Goal: Information Seeking & Learning: Learn about a topic

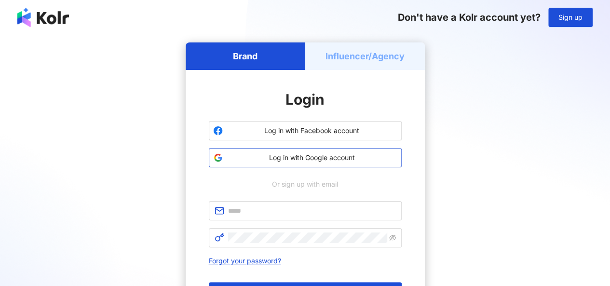
click at [328, 155] on span "Log in with Google account" at bounding box center [312, 158] width 171 height 10
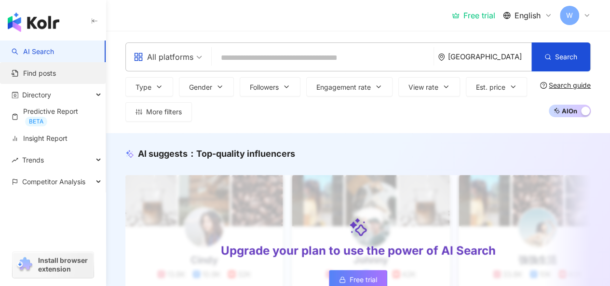
click at [56, 78] on link "Find posts" at bounding box center [34, 73] width 44 height 10
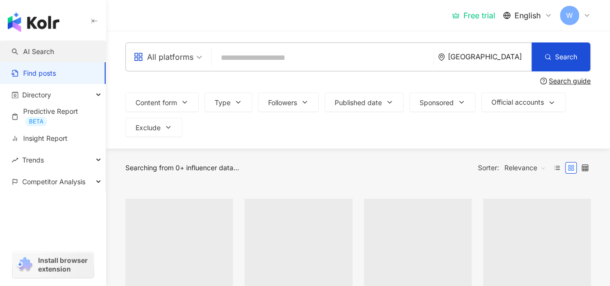
click at [54, 52] on link "AI Search" at bounding box center [33, 52] width 42 height 10
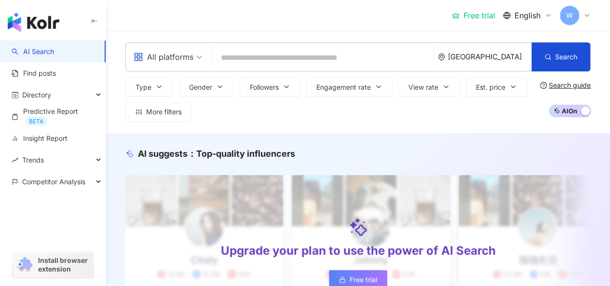
click at [96, 17] on icon "button" at bounding box center [95, 21] width 8 height 8
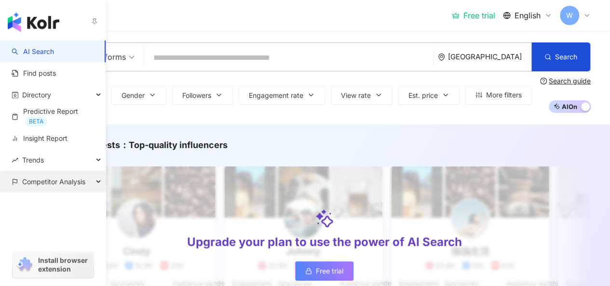
click at [54, 180] on span "Competitor Analysis" at bounding box center [53, 182] width 63 height 22
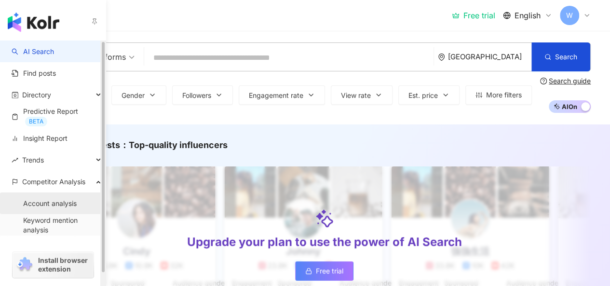
click at [65, 201] on link "Account analysis" at bounding box center [50, 204] width 54 height 10
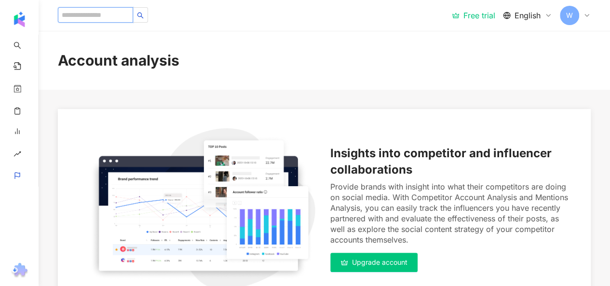
click at [124, 12] on input "search" at bounding box center [95, 14] width 75 height 15
paste input "**********"
type input "**********"
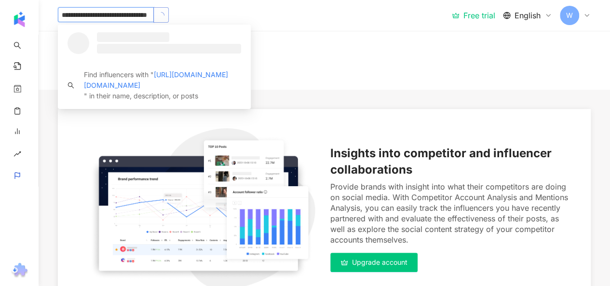
click at [164, 17] on button "button" at bounding box center [160, 14] width 15 height 15
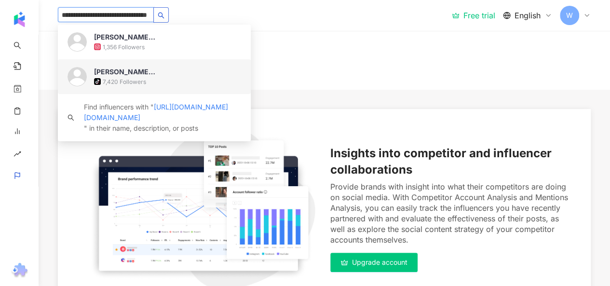
click at [151, 81] on div "tiktok-icon 7,420 Followers" at bounding box center [167, 82] width 147 height 10
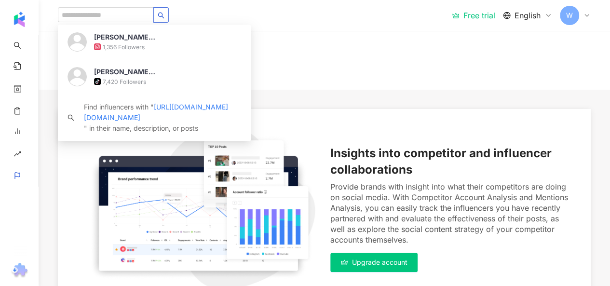
scroll to position [0, 0]
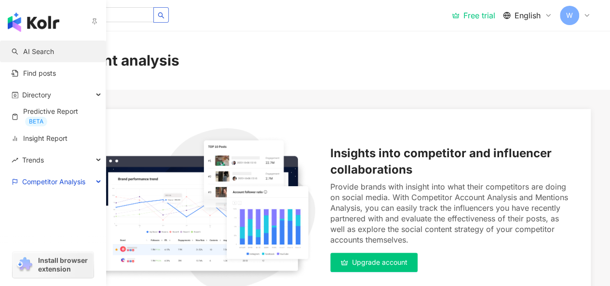
click at [28, 50] on link "AI Search" at bounding box center [33, 52] width 42 height 10
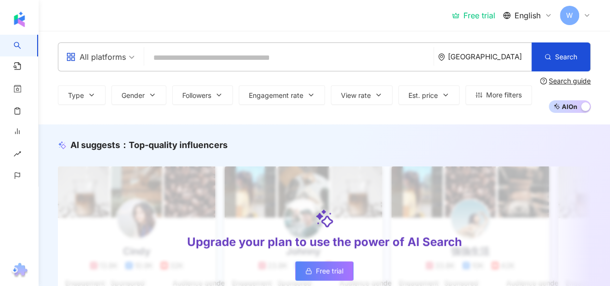
click at [285, 57] on input "search" at bounding box center [289, 58] width 282 height 18
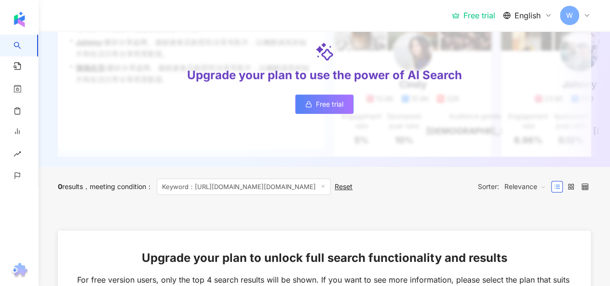
scroll to position [143, 0]
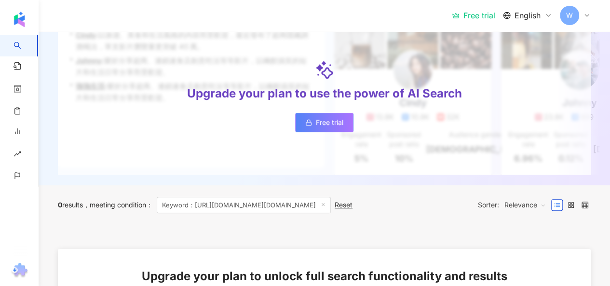
type input "**********"
click at [331, 132] on link "Free trial" at bounding box center [324, 122] width 58 height 19
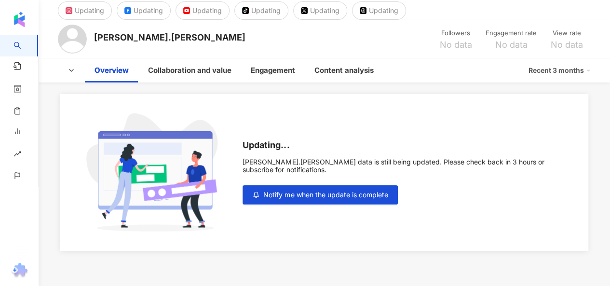
scroll to position [48, 0]
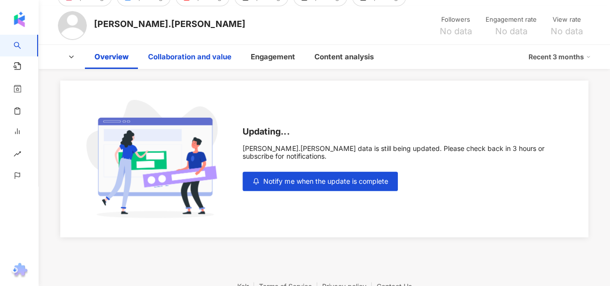
click at [213, 56] on div "Collaboration and value" at bounding box center [189, 57] width 83 height 12
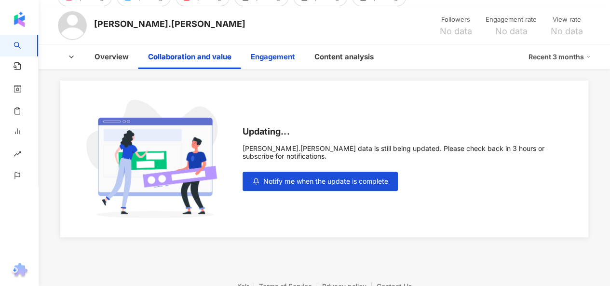
click at [285, 51] on div "Engagement" at bounding box center [273, 57] width 44 height 12
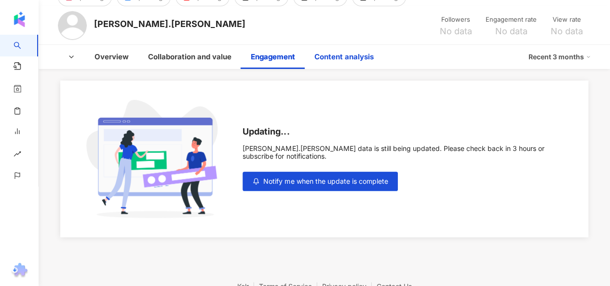
click at [352, 59] on div "Content analysis" at bounding box center [343, 57] width 59 height 12
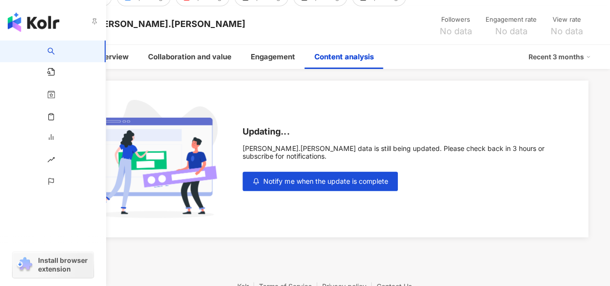
click at [17, 18] on img "button" at bounding box center [34, 22] width 52 height 19
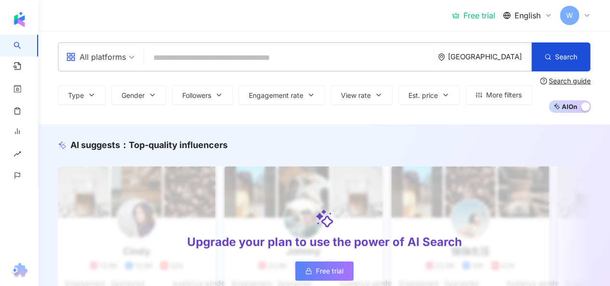
click at [153, 36] on div "All platforms Indonesia Search Type Gender Followers Engagement rate View rate …" at bounding box center [324, 78] width 571 height 94
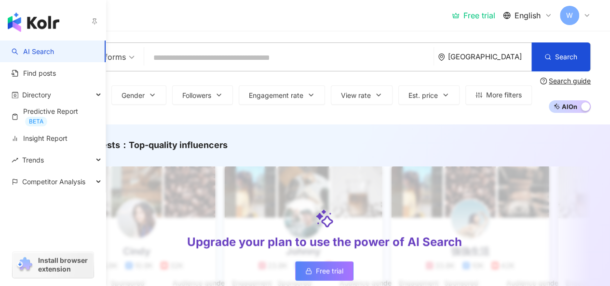
click at [54, 54] on link "AI Search" at bounding box center [33, 52] width 42 height 10
click at [30, 13] on img "button" at bounding box center [34, 22] width 52 height 19
click at [33, 19] on img "button" at bounding box center [34, 22] width 52 height 19
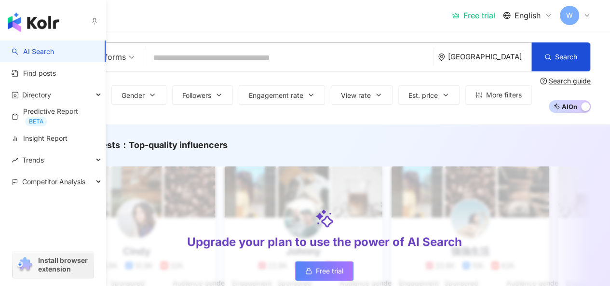
drag, startPoint x: 33, startPoint y: 19, endPoint x: 36, endPoint y: 5, distance: 14.4
click at [33, 19] on img "button" at bounding box center [34, 22] width 52 height 19
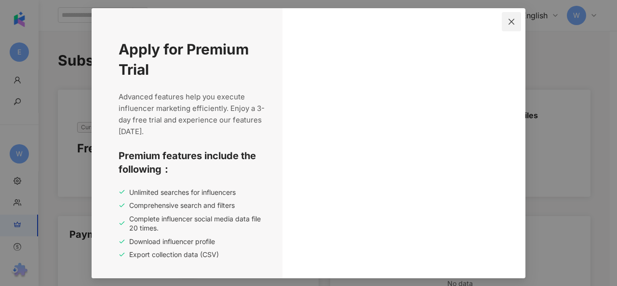
click at [514, 20] on icon "close" at bounding box center [512, 22] width 8 height 8
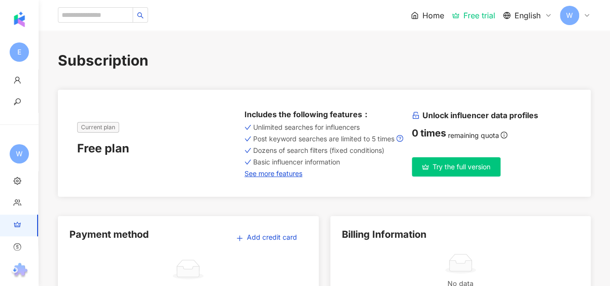
click at [437, 171] on span "Try the full version" at bounding box center [462, 167] width 58 height 8
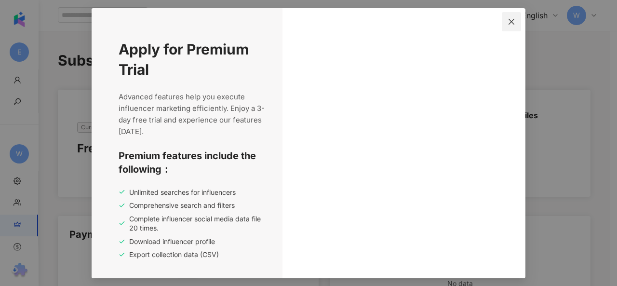
click at [511, 20] on icon "close" at bounding box center [512, 22] width 8 height 8
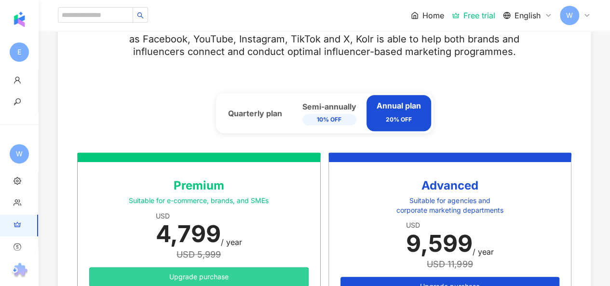
scroll to position [289, 0]
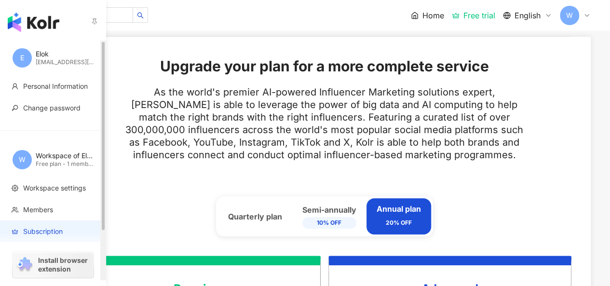
click at [57, 158] on div "Workspace of Elok" at bounding box center [65, 156] width 58 height 10
click at [60, 91] on li "Personal Information" at bounding box center [53, 86] width 106 height 22
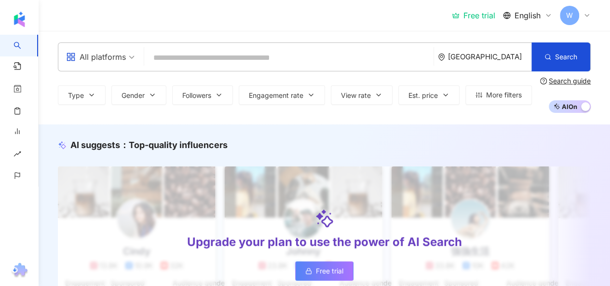
click at [260, 54] on input "search" at bounding box center [289, 58] width 282 height 18
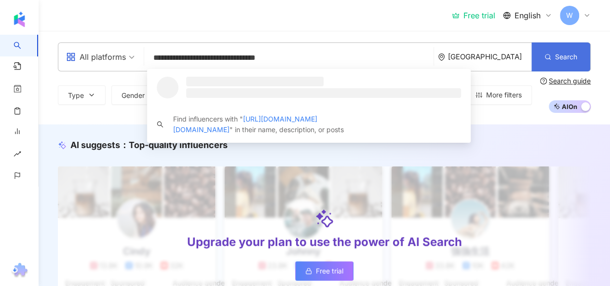
type input "**********"
click at [565, 62] on button "Search" at bounding box center [560, 56] width 59 height 29
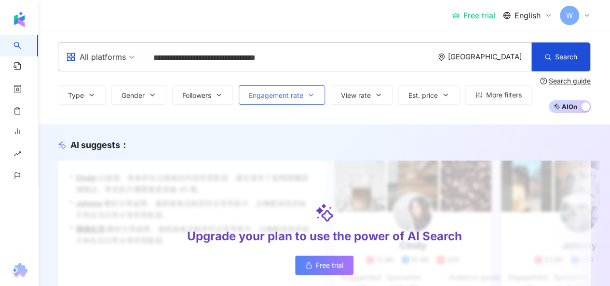
click at [308, 91] on icon "button" at bounding box center [311, 95] width 8 height 8
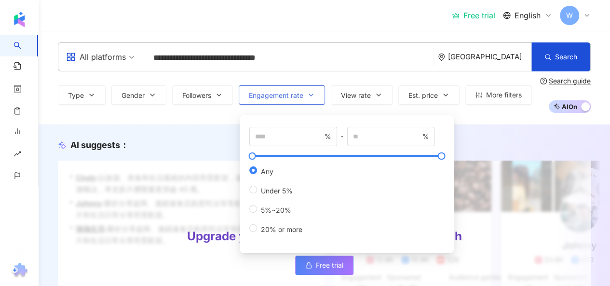
click at [308, 91] on icon "button" at bounding box center [311, 95] width 8 height 8
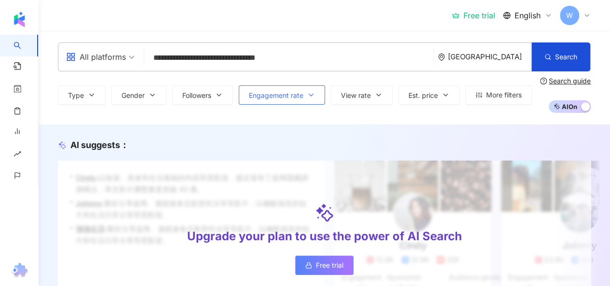
click at [308, 91] on icon "button" at bounding box center [311, 95] width 8 height 8
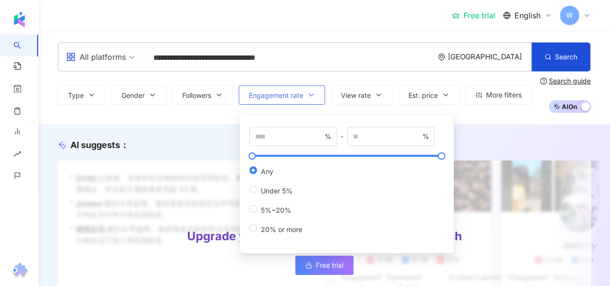
click at [308, 91] on icon "button" at bounding box center [311, 95] width 8 height 8
